Goal: Transaction & Acquisition: Purchase product/service

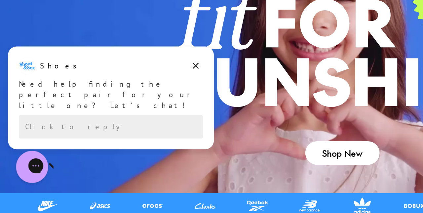
click at [120, 59] on icon "Dismiss campaign" at bounding box center [121, 57] width 7 height 8
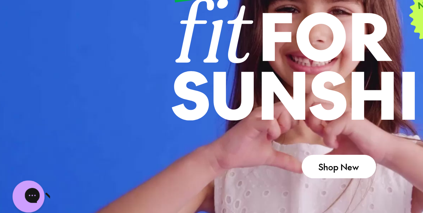
scroll to position [11, 0]
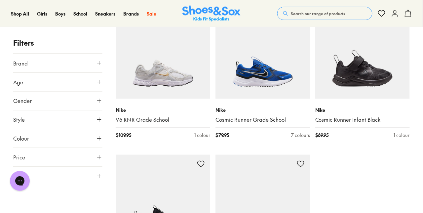
scroll to position [1501, 0]
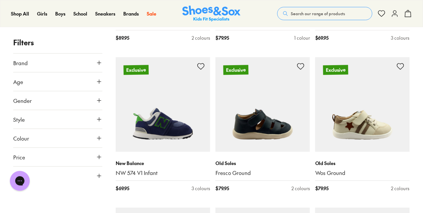
scroll to position [3882, 0]
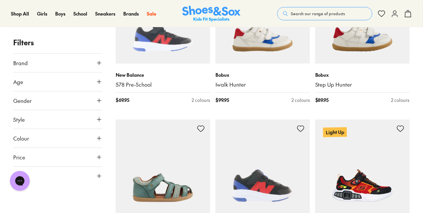
scroll to position [4803, 0]
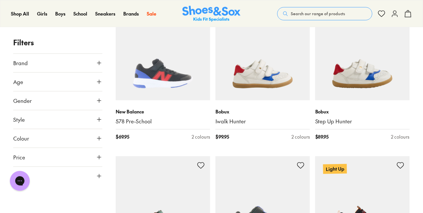
click at [166, 74] on img at bounding box center [163, 53] width 94 height 94
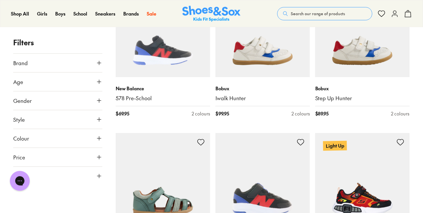
scroll to position [4831, 0]
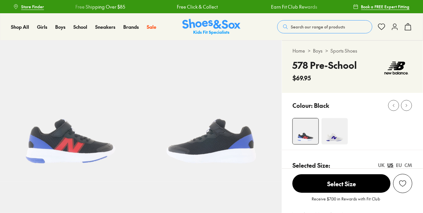
select select "*"
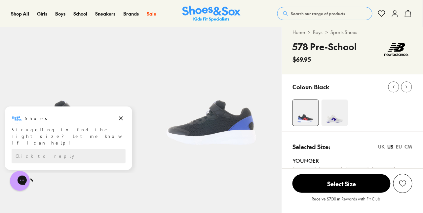
scroll to position [51, 0]
